Goal: Register for event/course

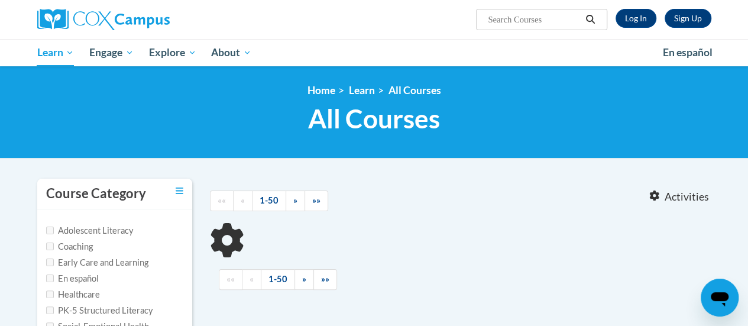
type input "response"
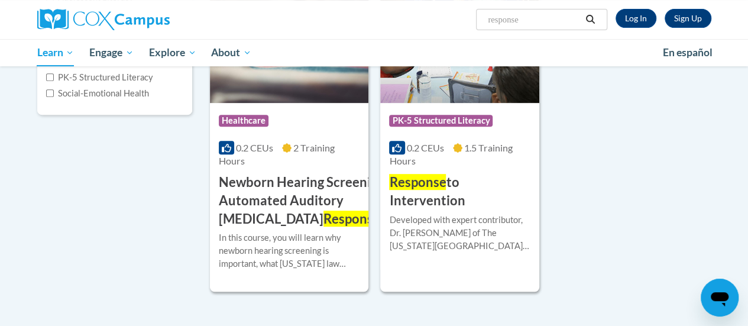
scroll to position [234, 0]
click at [455, 182] on h3 "Response to Intervention" at bounding box center [459, 191] width 141 height 37
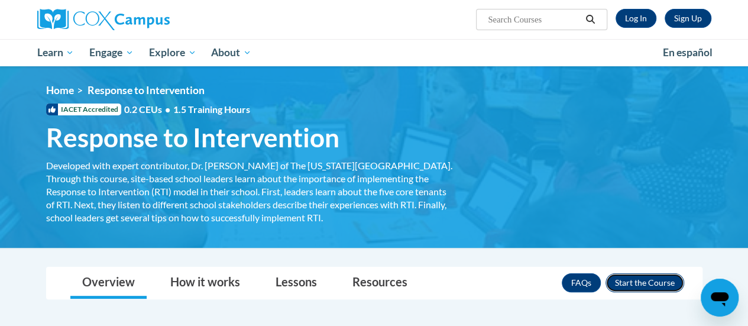
click at [629, 280] on button "Enroll" at bounding box center [645, 282] width 79 height 19
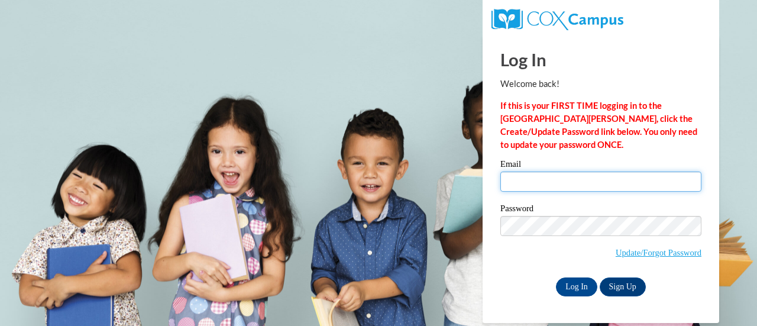
click at [582, 182] on input "Email" at bounding box center [600, 181] width 201 height 20
type input "[PERSON_NAME][EMAIL_ADDRESS][PERSON_NAME][DOMAIN_NAME]"
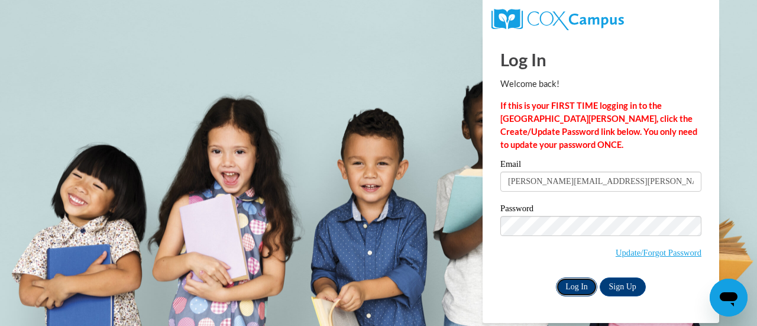
click at [578, 286] on input "Log In" at bounding box center [576, 286] width 41 height 19
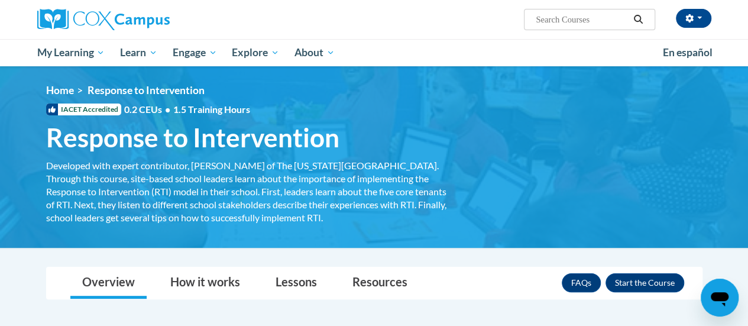
click at [539, 56] on ul "My Learning My Learning My Course Progress Certificates My Action Plans Group D…" at bounding box center [343, 52] width 626 height 27
click at [646, 283] on button "Enroll" at bounding box center [645, 282] width 79 height 19
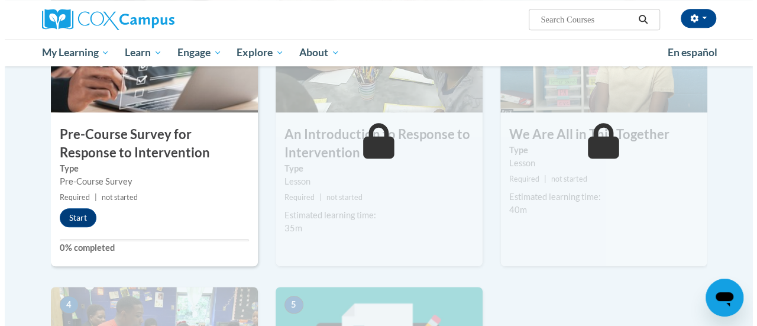
scroll to position [321, 0]
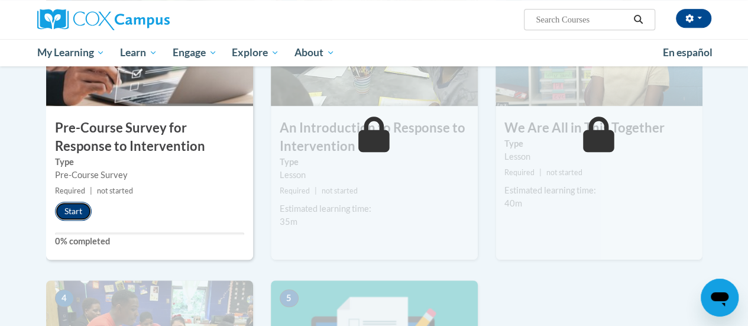
click at [73, 212] on button "Start" at bounding box center [73, 211] width 37 height 19
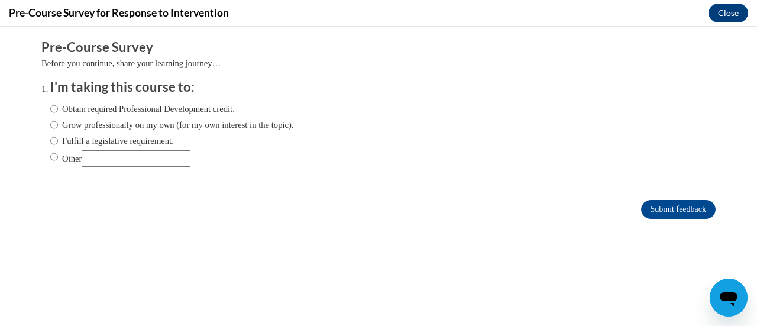
scroll to position [0, 0]
click at [50, 109] on input "Obtain required Professional Development credit." at bounding box center [54, 108] width 8 height 13
radio input "true"
click at [50, 141] on input "Fulfill a legislative requirement." at bounding box center [54, 140] width 8 height 13
radio input "true"
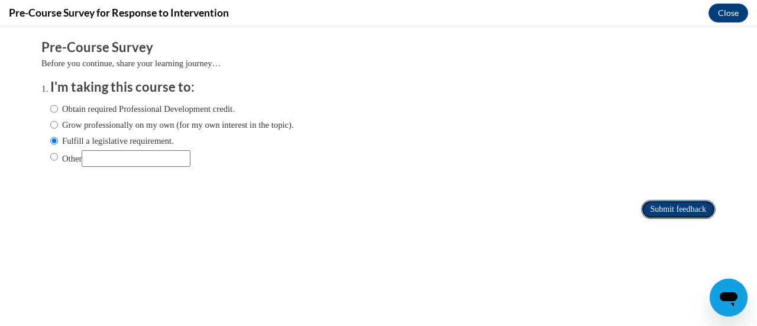
click at [662, 213] on input "Submit feedback" at bounding box center [678, 209] width 75 height 19
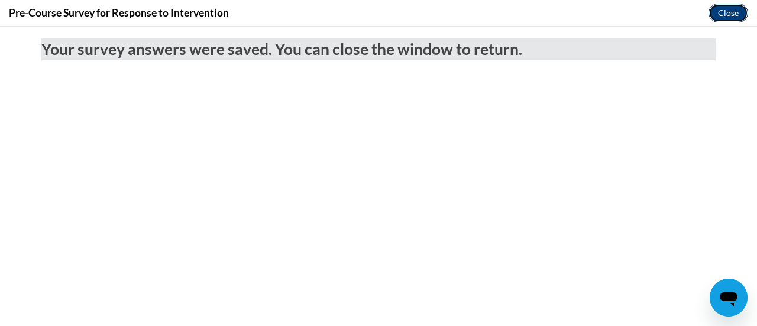
click at [731, 12] on button "Close" at bounding box center [728, 13] width 40 height 19
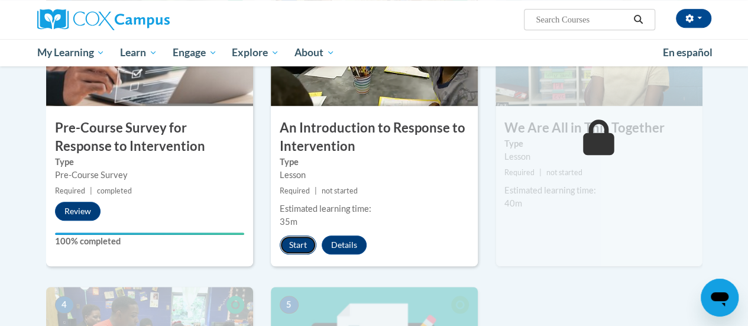
click at [302, 244] on button "Start" at bounding box center [298, 244] width 37 height 19
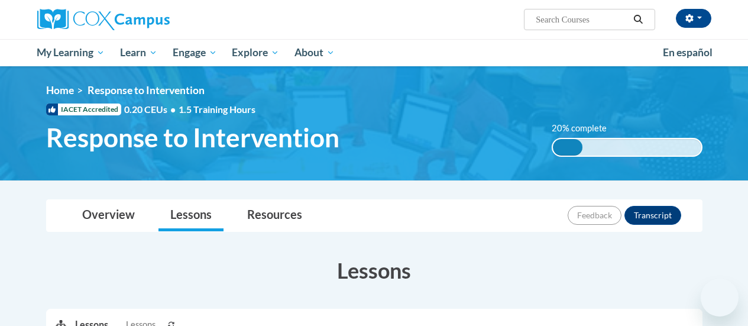
scroll to position [414, 0]
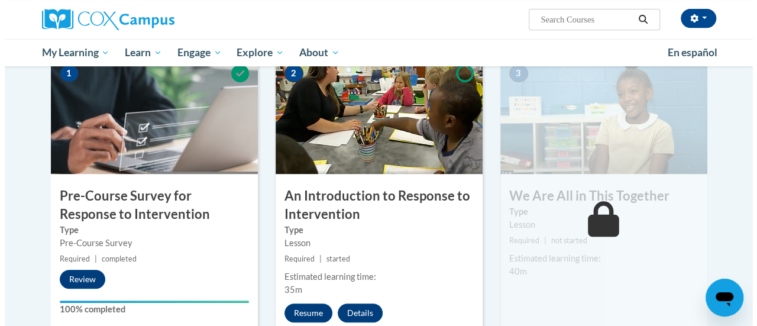
scroll to position [255, 0]
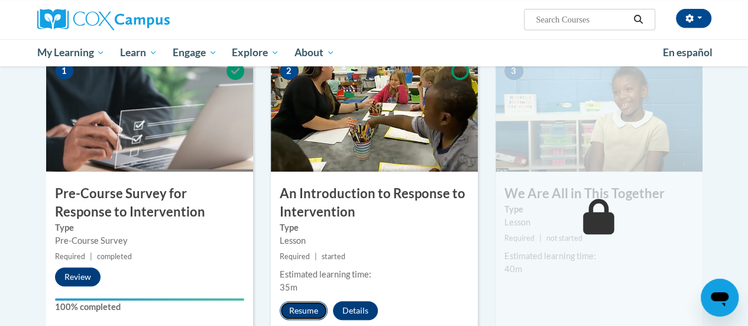
click at [313, 311] on button "Resume" at bounding box center [304, 310] width 48 height 19
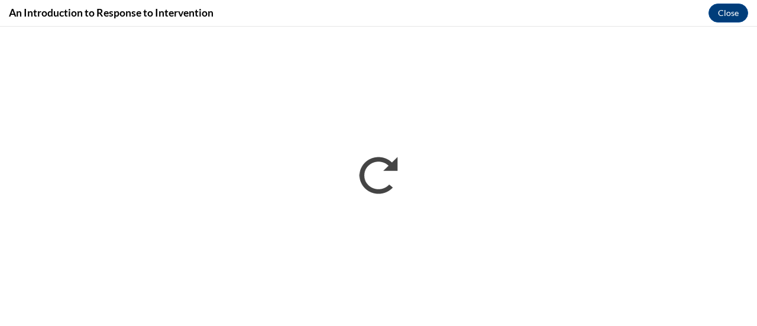
scroll to position [0, 0]
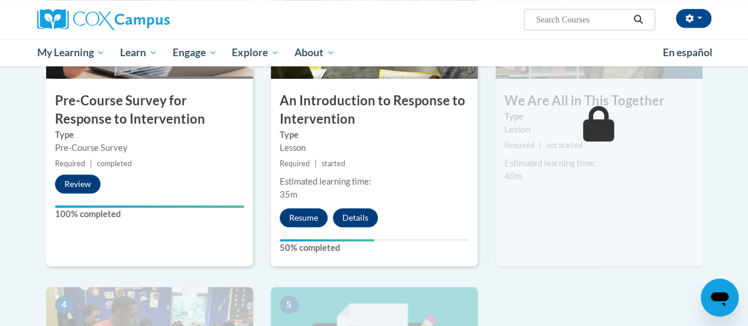
scroll to position [255, 0]
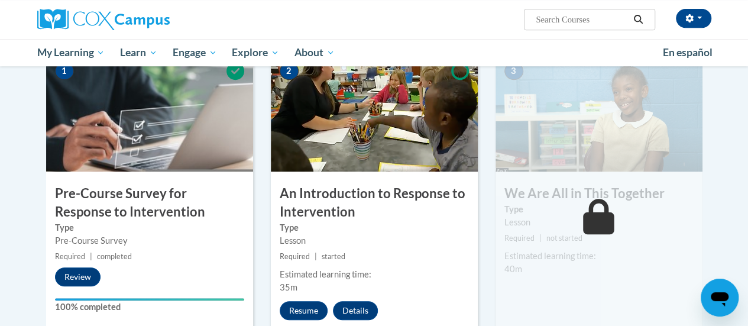
click at [327, 321] on div "2 An Introduction to Response to Intervention Type Lesson Required | started Es…" at bounding box center [374, 206] width 207 height 306
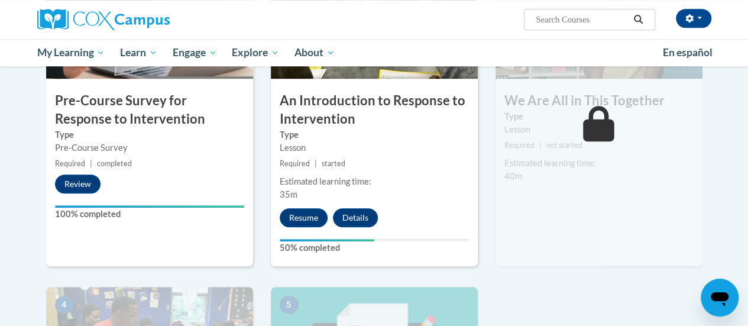
scroll to position [255, 0]
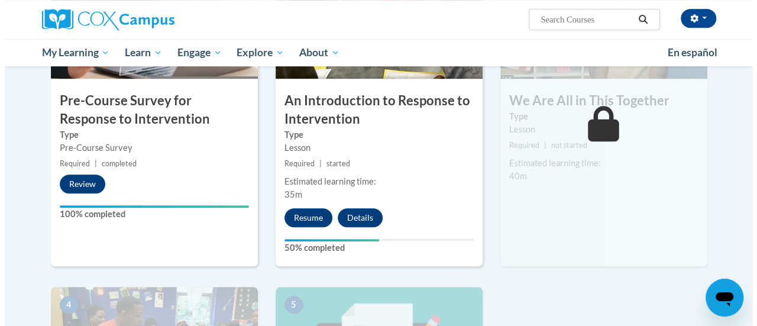
scroll to position [255, 0]
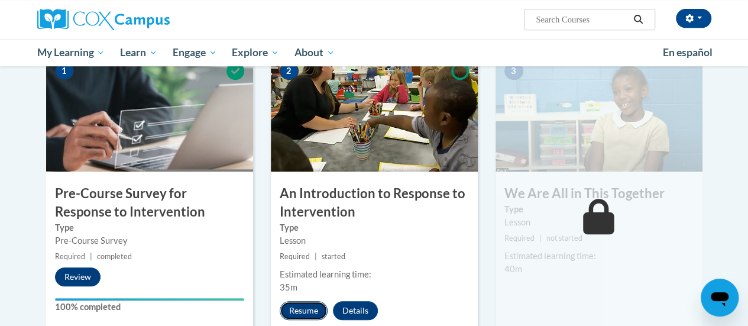
click at [313, 312] on button "Resume" at bounding box center [304, 310] width 48 height 19
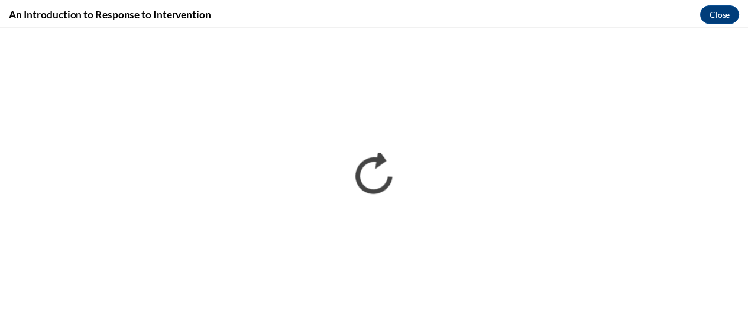
scroll to position [0, 0]
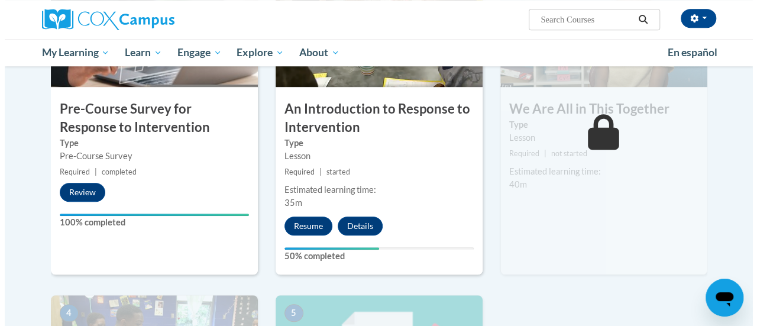
scroll to position [350, 0]
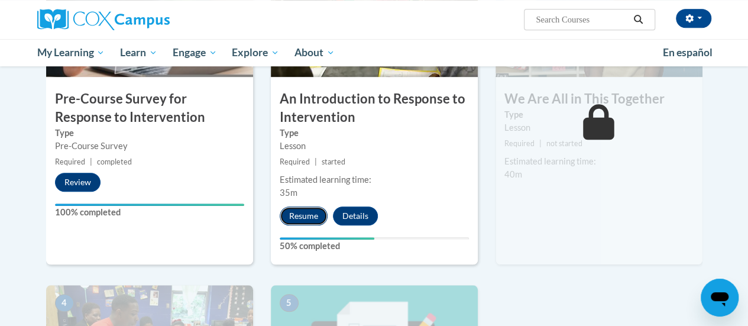
click at [299, 218] on button "Resume" at bounding box center [304, 215] width 48 height 19
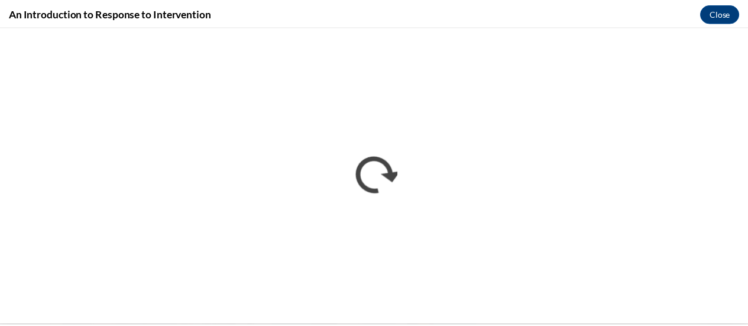
scroll to position [0, 0]
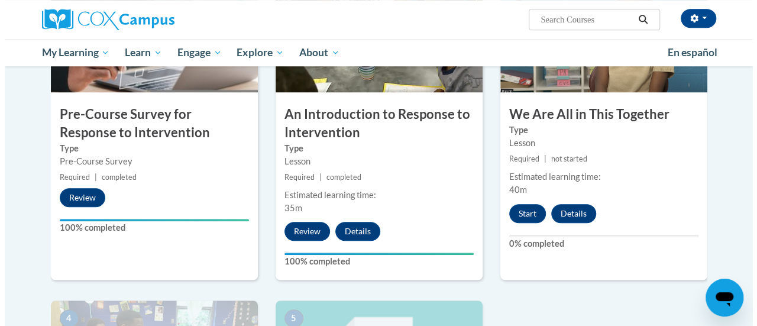
scroll to position [334, 0]
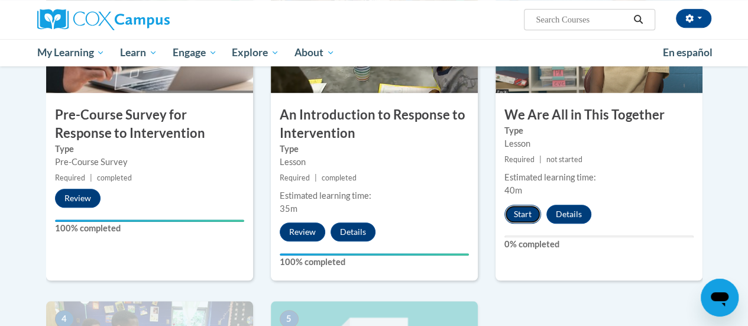
click at [525, 211] on button "Start" at bounding box center [522, 214] width 37 height 19
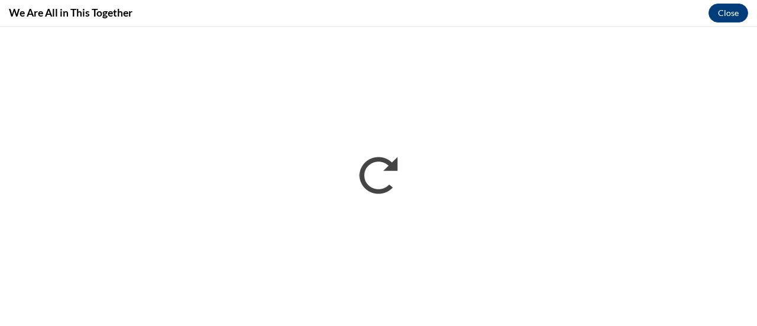
scroll to position [0, 0]
